Goal: Check status: Check status

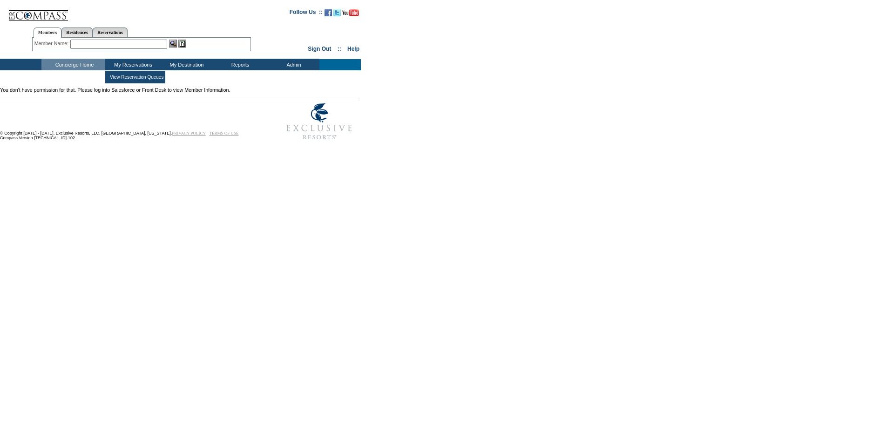
click at [155, 62] on td "My Reservations" at bounding box center [132, 65] width 54 height 12
click at [79, 32] on link "Residences" at bounding box center [76, 32] width 31 height 10
click at [78, 63] on td "Concierge Home" at bounding box center [73, 65] width 64 height 12
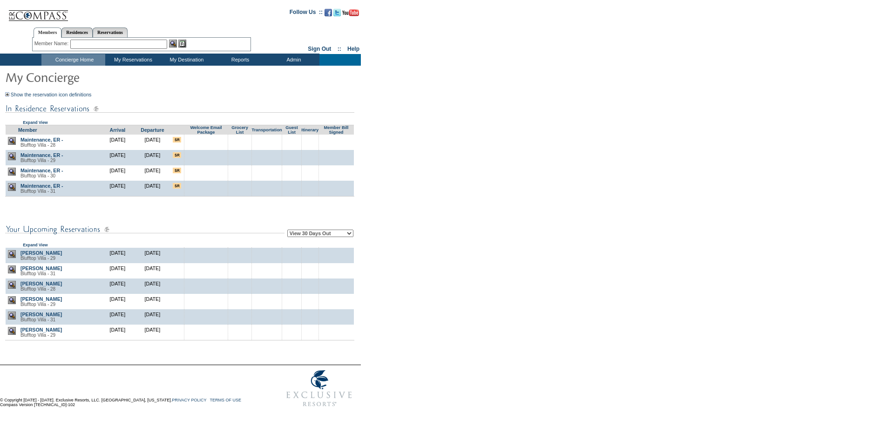
scroll to position [159, 0]
click at [350, 237] on select "View 30 Days Out View 60 Days Out View 90 Days Out" at bounding box center [320, 233] width 66 height 7
select select "60"
click at [289, 231] on select "View 30 Days Out View 60 Days Out View 90 Days Out" at bounding box center [320, 233] width 66 height 7
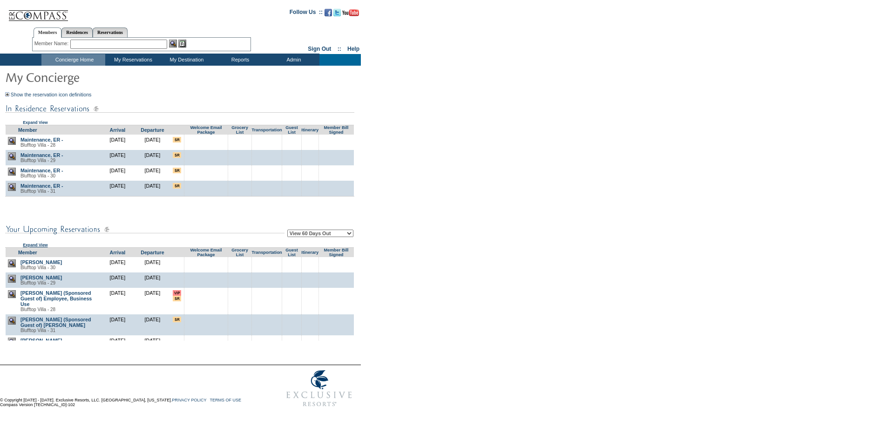
click at [36, 246] on link "Expand View" at bounding box center [35, 245] width 25 height 5
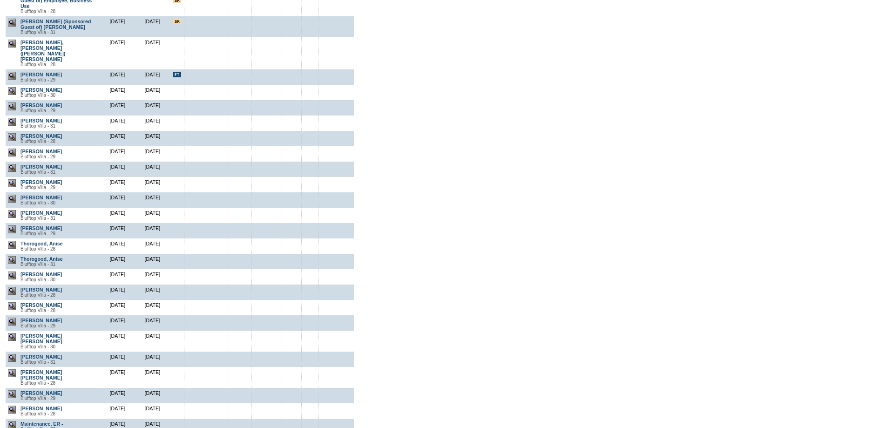
scroll to position [112, 0]
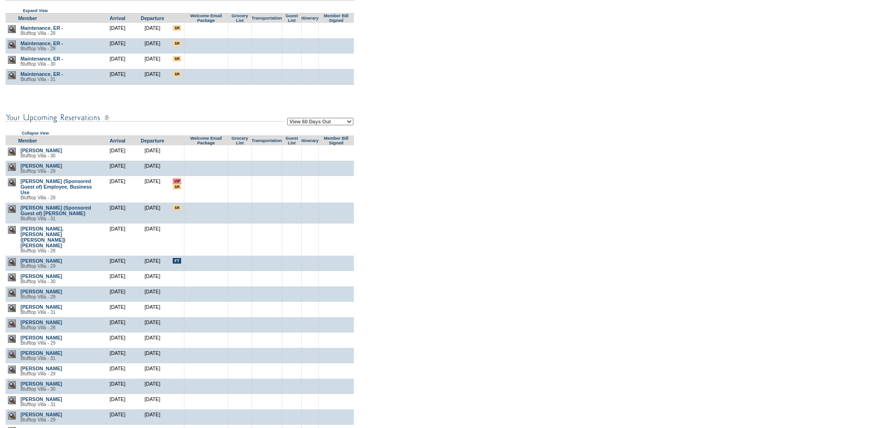
click at [307, 128] on td "View 30 Days Out View 60 Days Out View 90 Days Out Collapse View" at bounding box center [179, 120] width 349 height 29
click at [307, 125] on select "View 30 Days Out View 60 Days Out View 90 Days Out" at bounding box center [320, 121] width 66 height 7
select select "90"
click at [289, 119] on select "View 30 Days Out View 60 Days Out View 90 Days Out" at bounding box center [320, 121] width 66 height 7
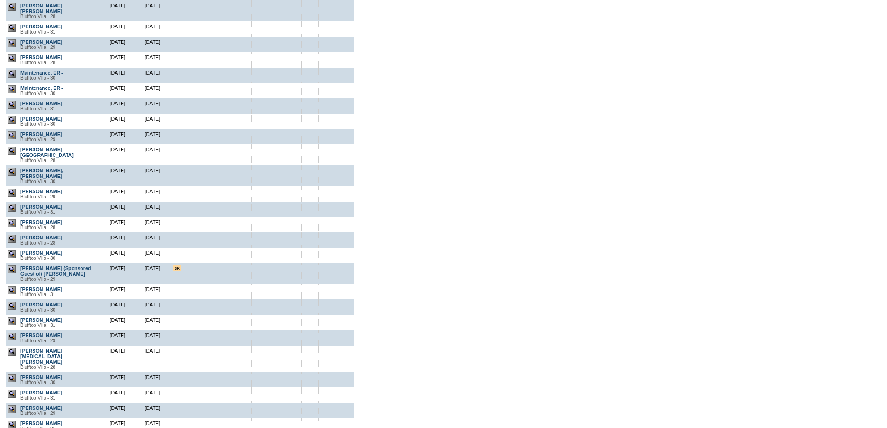
scroll to position [857, 0]
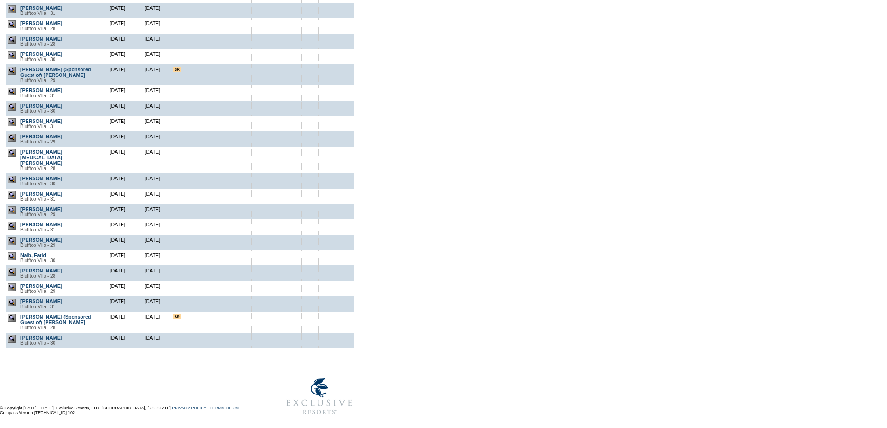
drag, startPoint x: 74, startPoint y: 277, endPoint x: 20, endPoint y: 277, distance: 53.6
click at [20, 277] on td "[PERSON_NAME] Blufftop Villa - 28" at bounding box center [59, 273] width 82 height 15
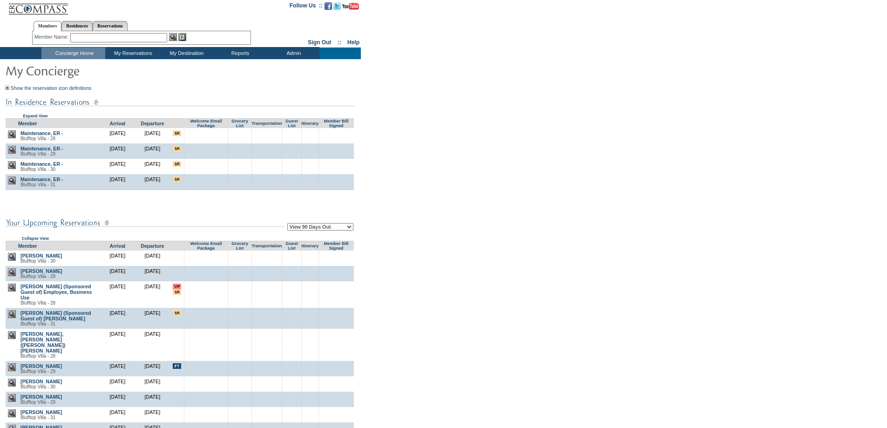
scroll to position [0, 0]
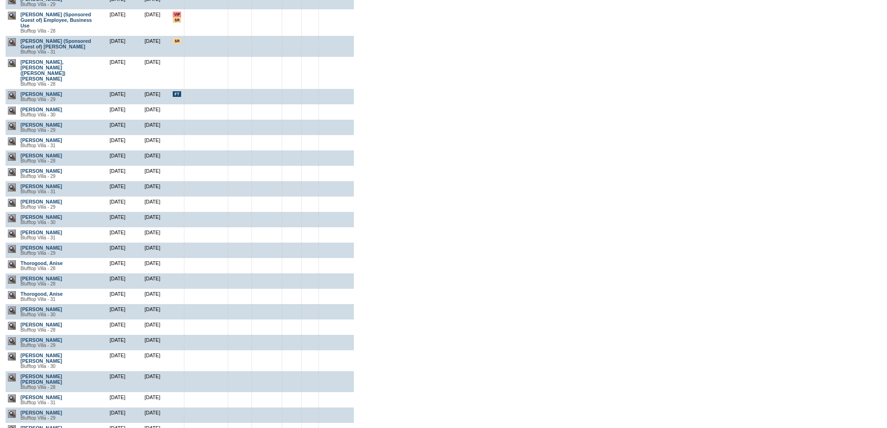
scroll to position [280, 0]
drag, startPoint x: 75, startPoint y: 280, endPoint x: 12, endPoint y: 280, distance: 62.9
click at [12, 273] on tr "Thorogood, [GEOGRAPHIC_DATA] Villa - 28 [DATE] [DATE]" at bounding box center [179, 264] width 349 height 15
drag, startPoint x: 83, startPoint y: 314, endPoint x: 11, endPoint y: 311, distance: 72.8
click at [11, 303] on tr "Thorogood, [GEOGRAPHIC_DATA] - 31 [DATE] [DATE]" at bounding box center [179, 295] width 349 height 15
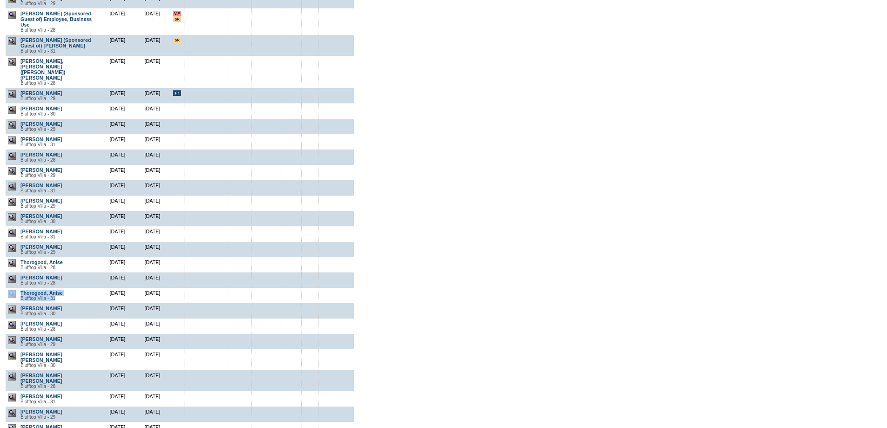
scroll to position [326, 0]
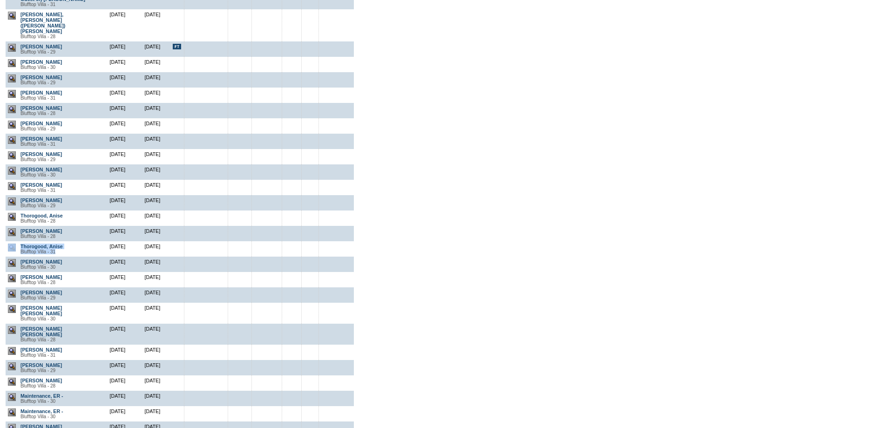
click at [396, 427] on form "Follow Us ::" at bounding box center [442, 309] width 884 height 1266
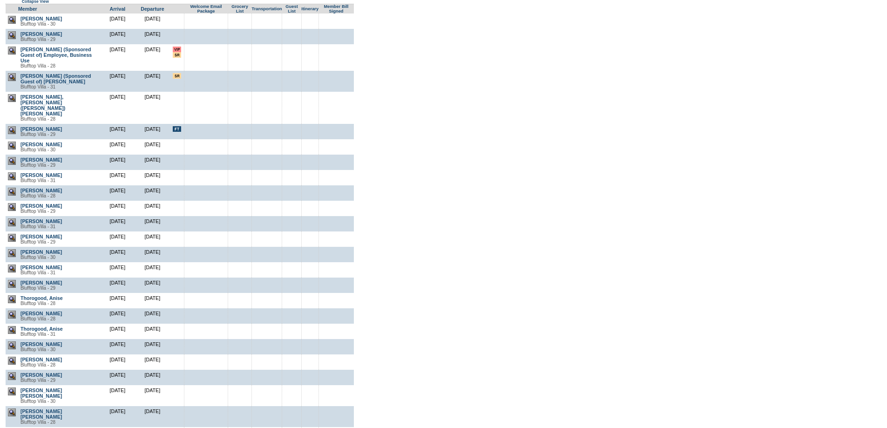
scroll to position [0, 0]
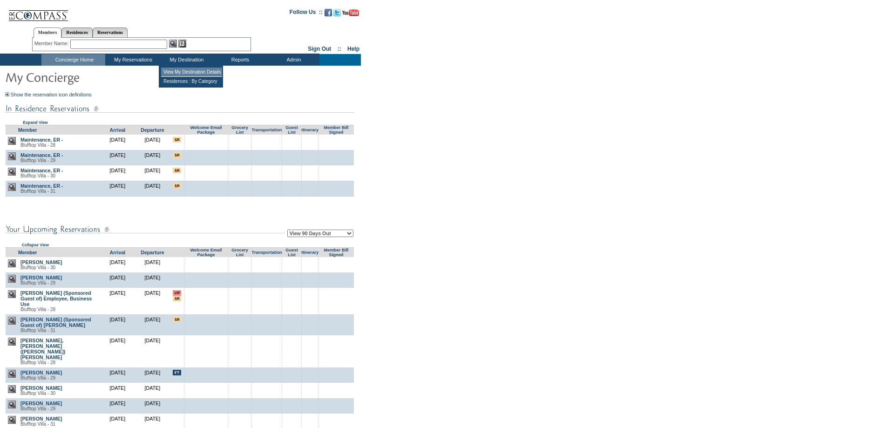
click at [183, 71] on td "View My Destination Details" at bounding box center [191, 72] width 61 height 9
